Goal: Information Seeking & Learning: Learn about a topic

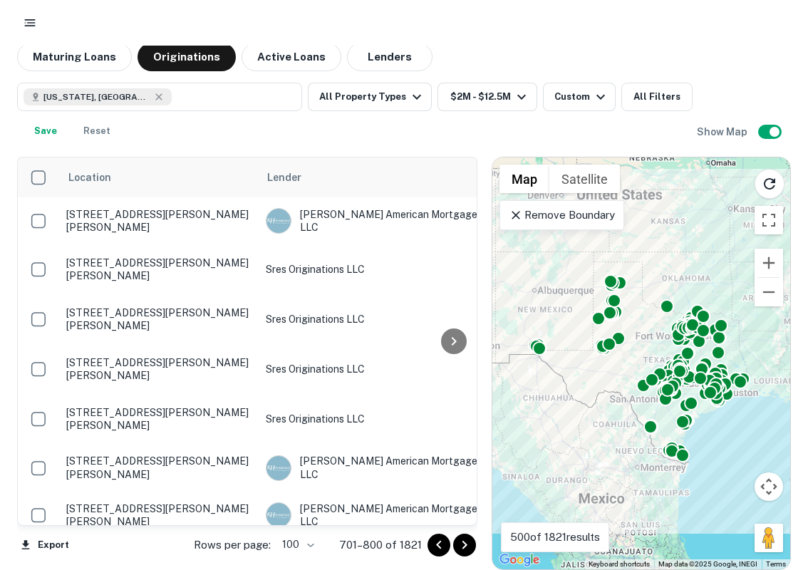
scroll to position [1013, 41]
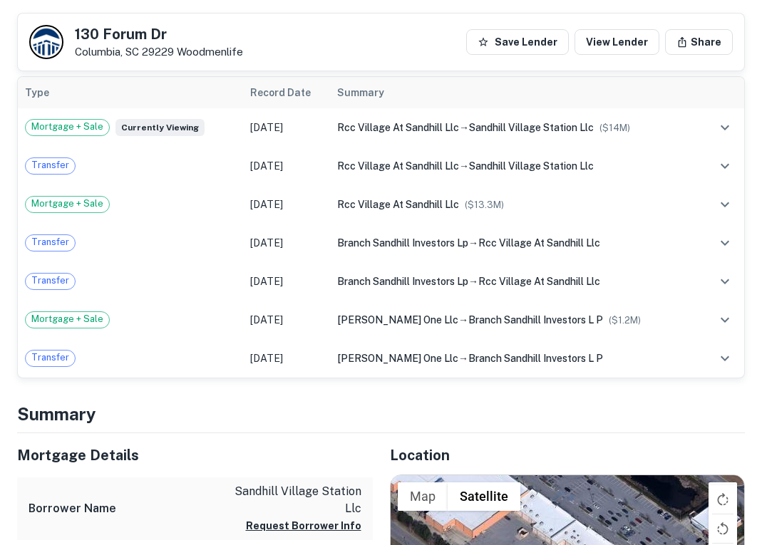
scroll to position [427, 0]
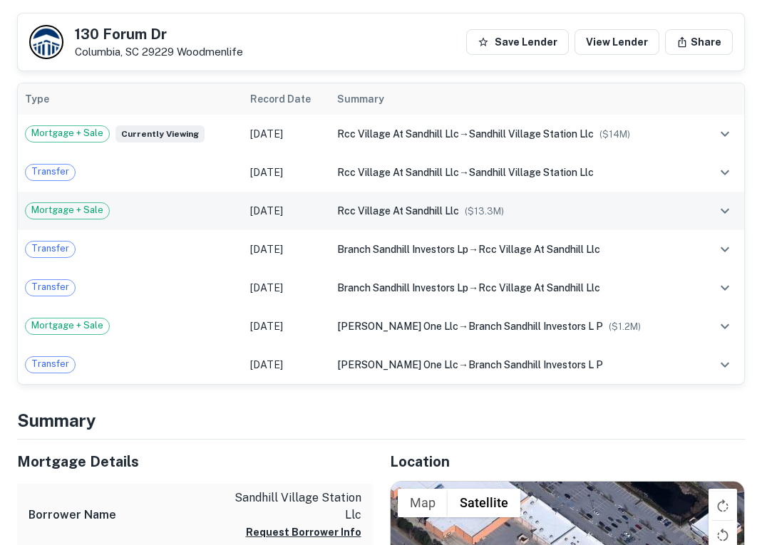
click at [725, 210] on icon "expand row" at bounding box center [724, 210] width 17 height 17
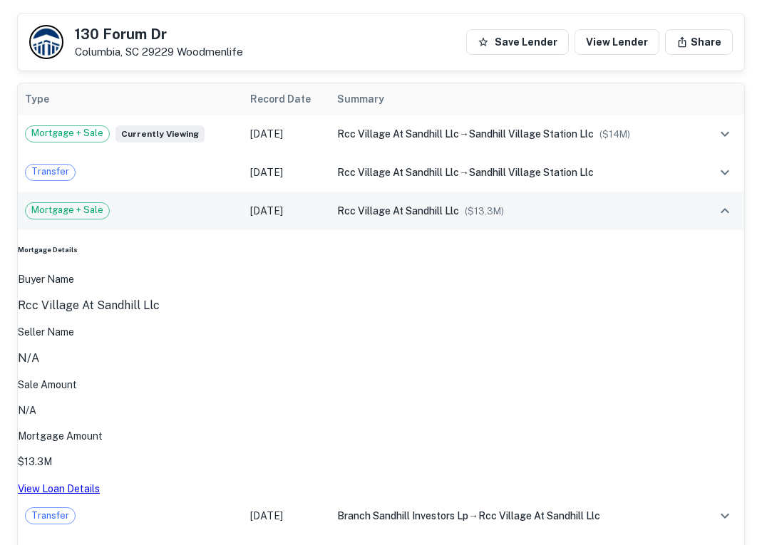
click at [88, 483] on link "View Loan Details" at bounding box center [59, 488] width 82 height 11
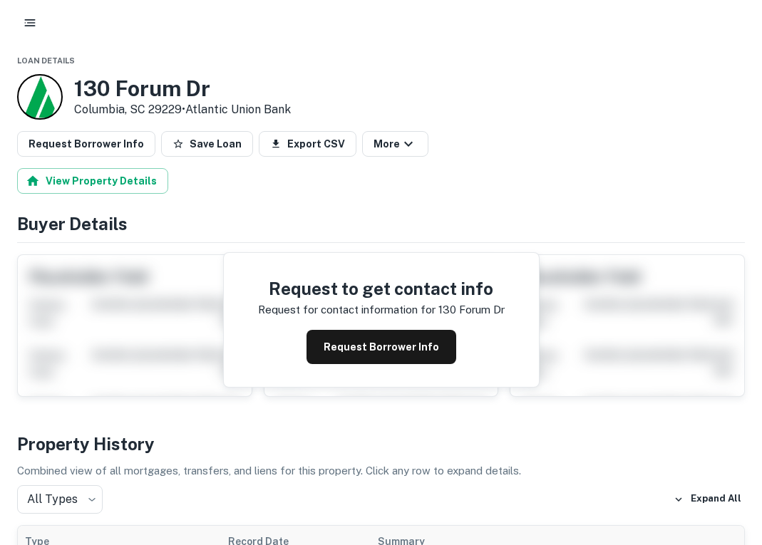
click at [39, 112] on div at bounding box center [40, 97] width 46 height 46
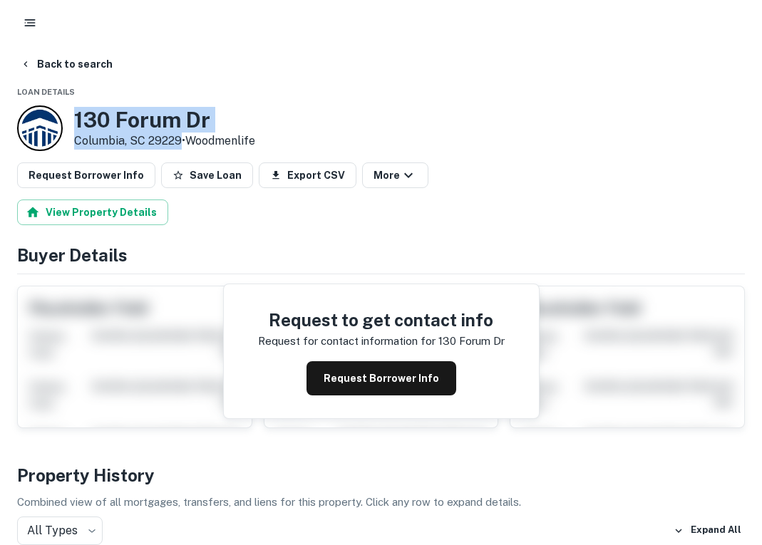
drag, startPoint x: 76, startPoint y: 115, endPoint x: 180, endPoint y: 142, distance: 108.1
click at [181, 142] on div "[STREET_ADDRESS] • Woodmenlife" at bounding box center [164, 128] width 181 height 43
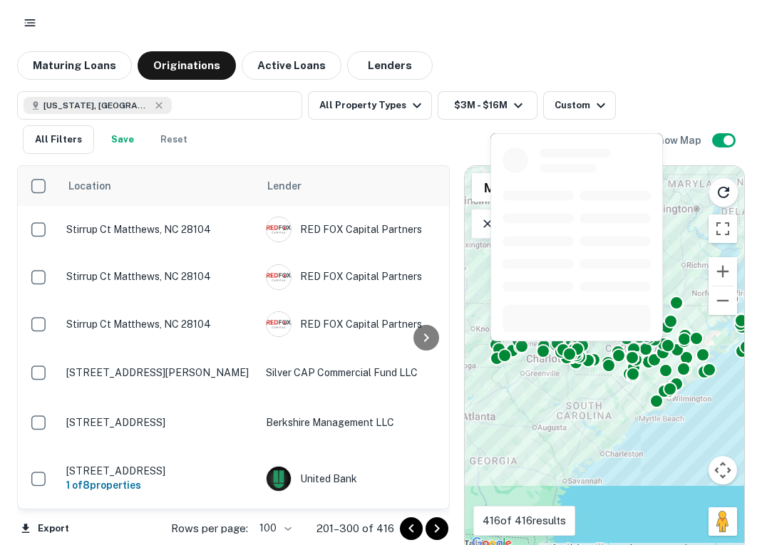
scroll to position [0, 2]
